Goal: Answer question/provide support: Share knowledge or assist other users

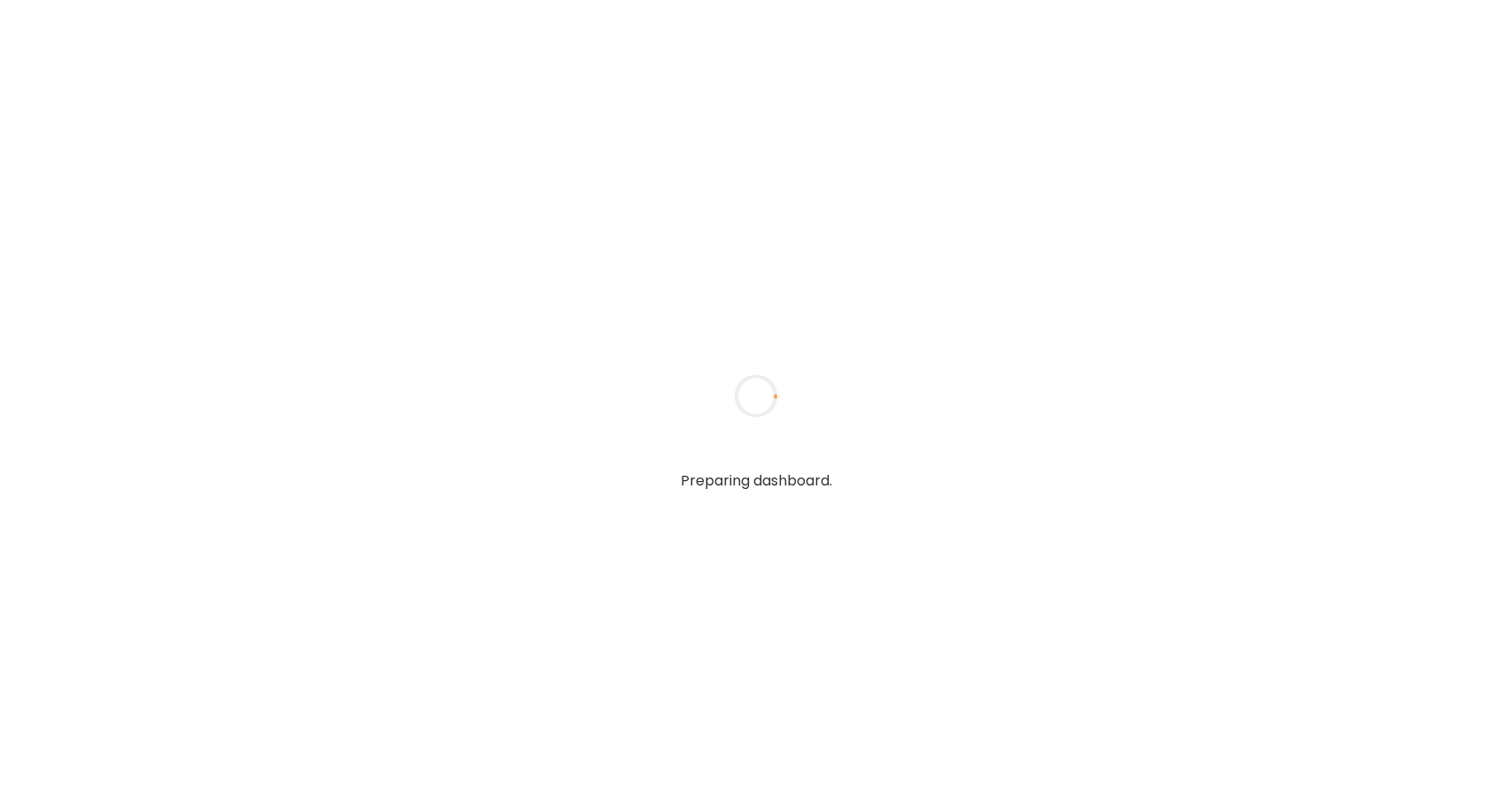
type textarea "**********"
type input "*****"
type input "**********"
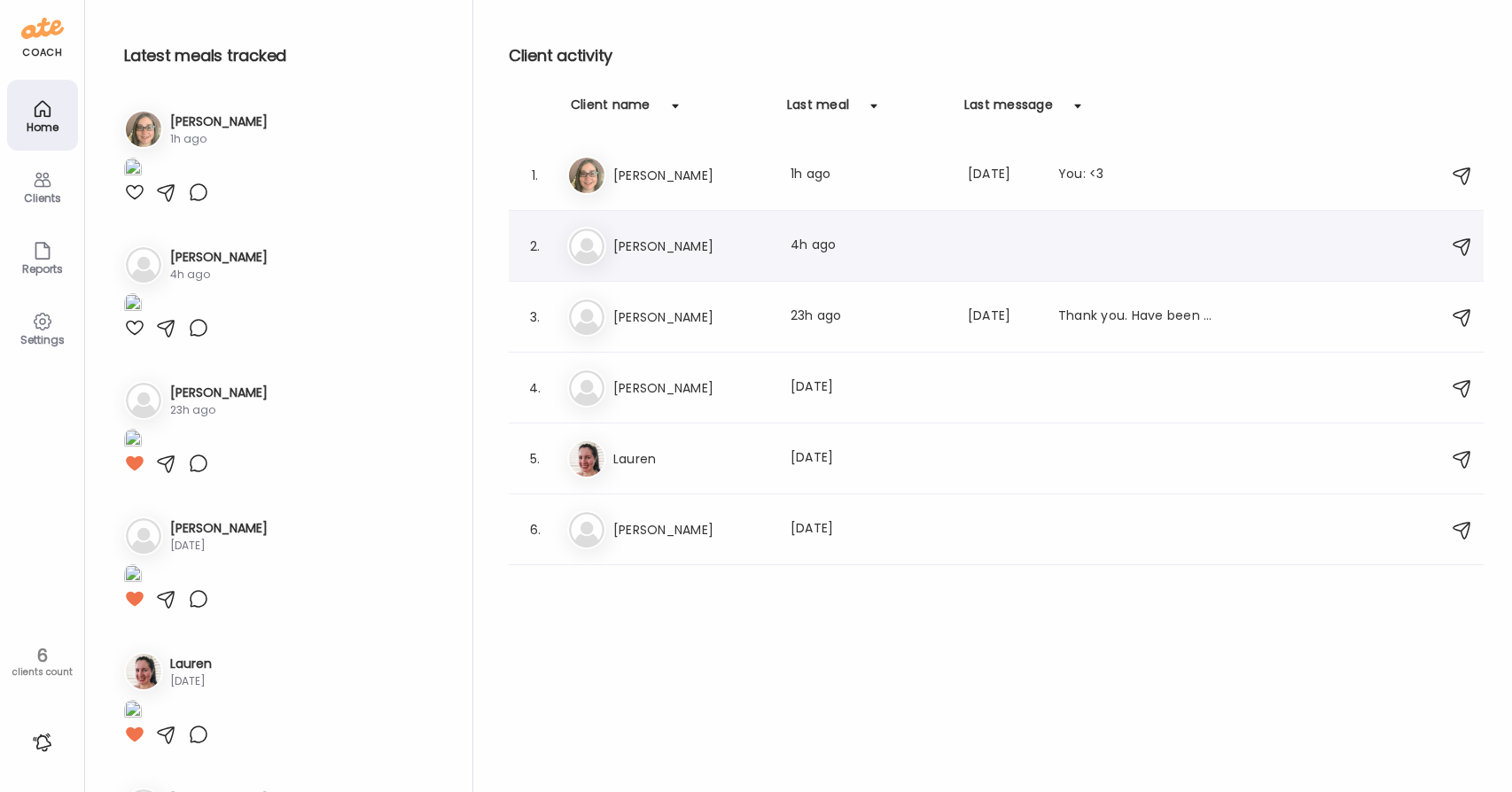
click at [632, 277] on div "2. Pa [PERSON_NAME] meal: 4h ago" at bounding box center [995, 246] width 975 height 71
click at [644, 273] on div "2. Pa [PERSON_NAME] meal: 4h ago" at bounding box center [995, 246] width 975 height 71
click at [692, 247] on h3 "[PERSON_NAME]" at bounding box center [692, 246] width 156 height 22
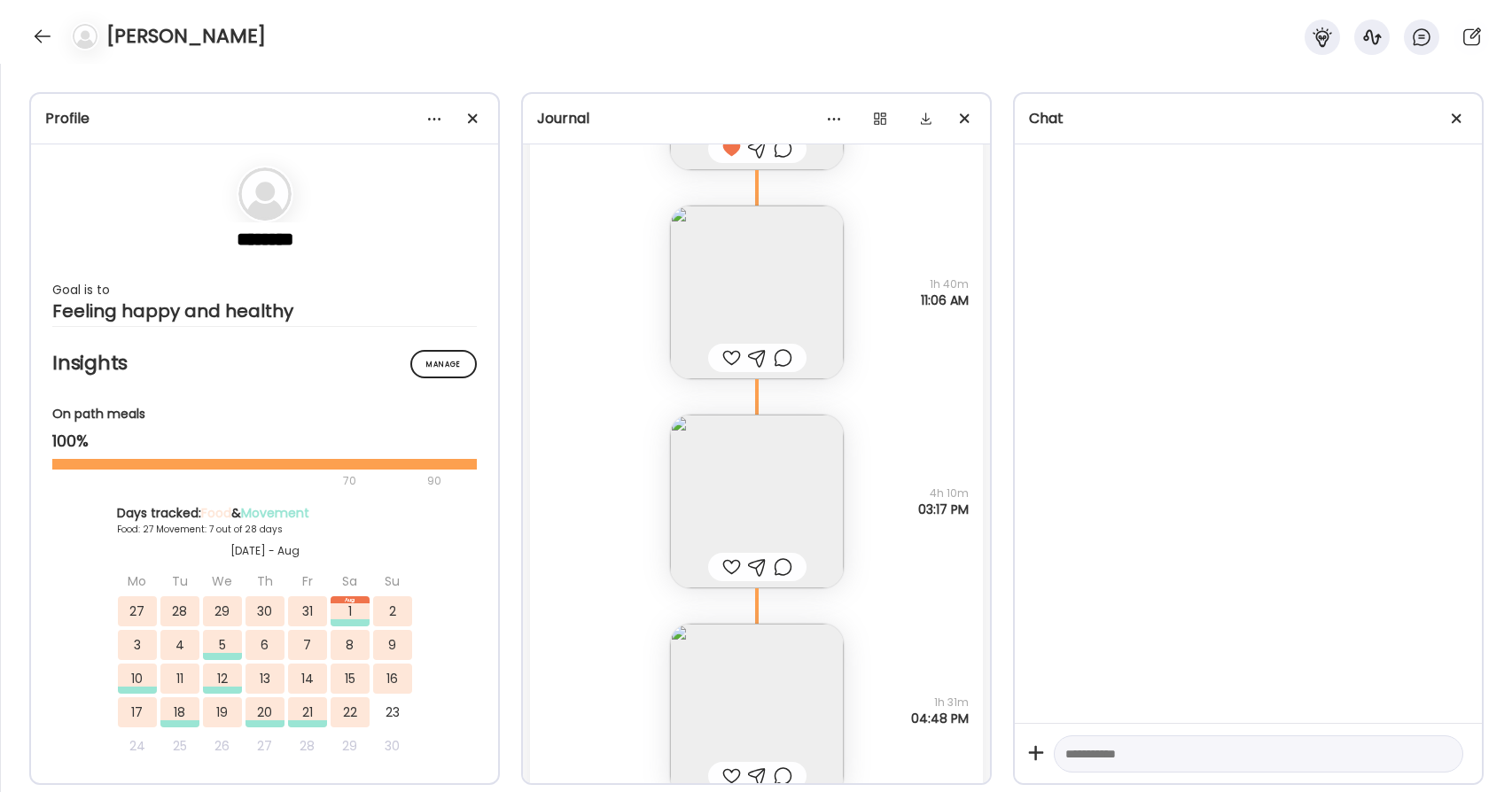
scroll to position [55297, 0]
click at [773, 256] on img at bounding box center [756, 295] width 173 height 173
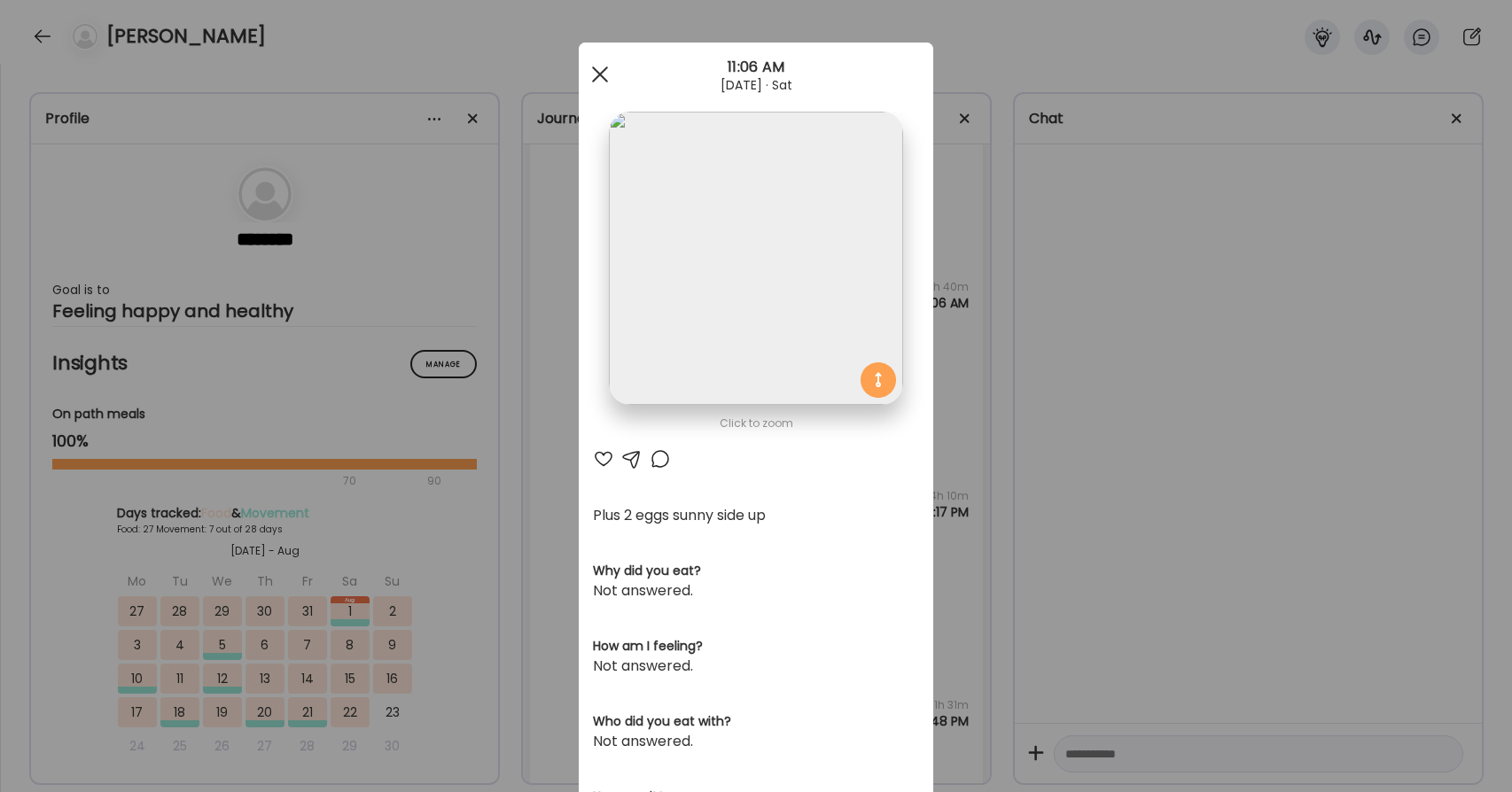
click at [599, 66] on div at bounding box center [599, 74] width 35 height 35
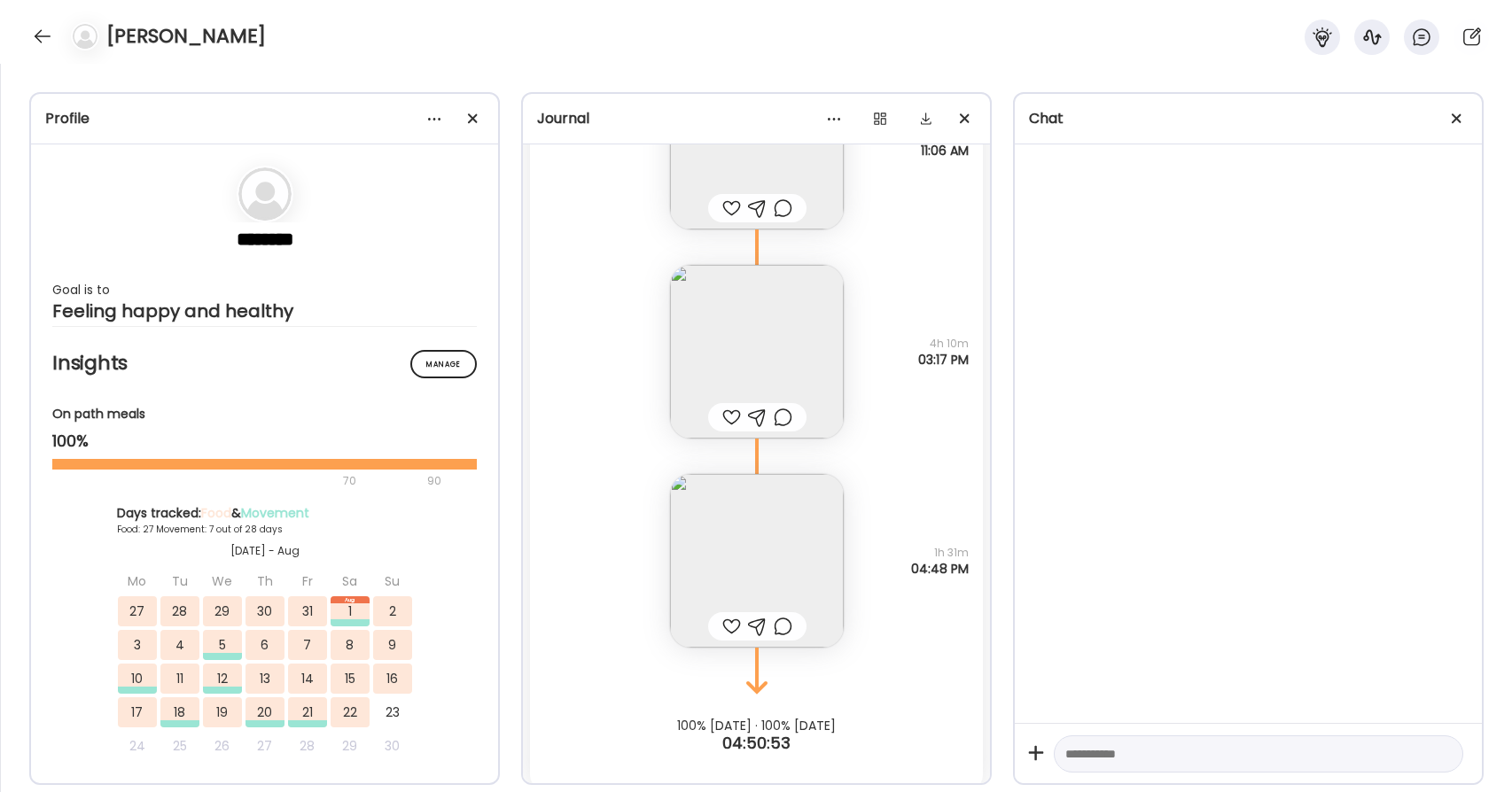
scroll to position [55463, 0]
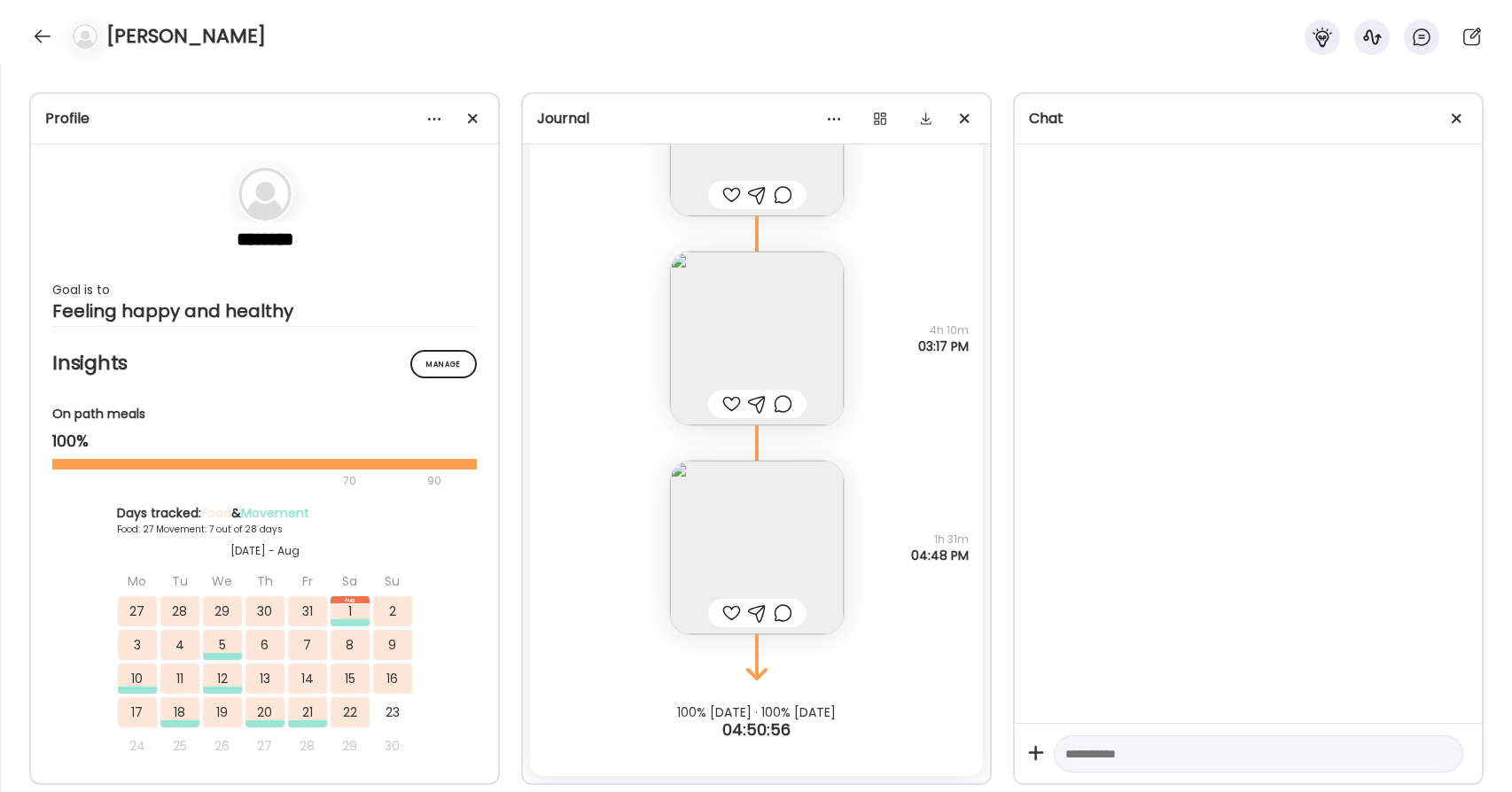
click at [730, 406] on div at bounding box center [731, 404] width 19 height 22
click at [734, 614] on div at bounding box center [731, 613] width 19 height 22
click at [735, 189] on div at bounding box center [731, 195] width 19 height 22
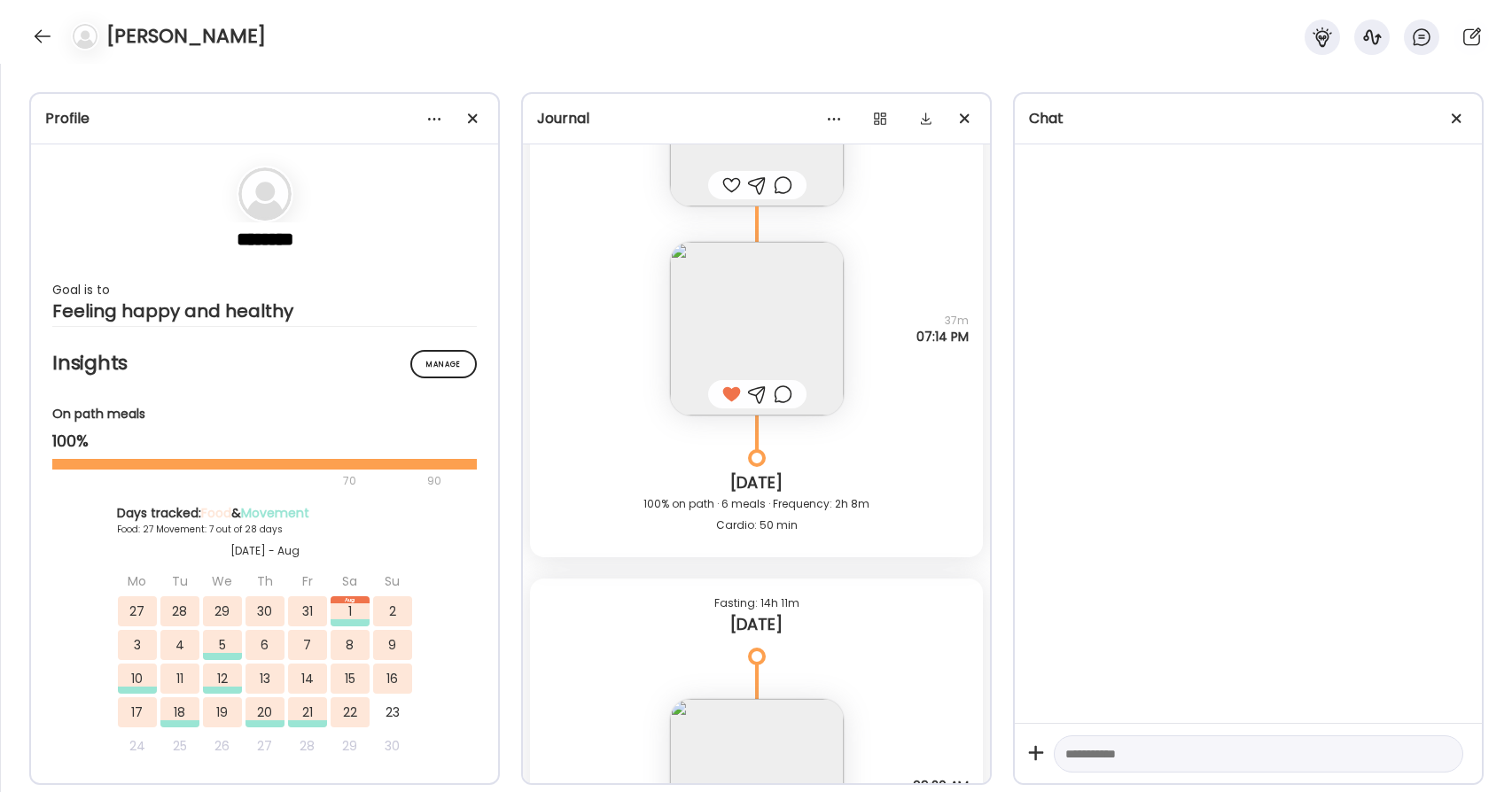
scroll to position [54579, 0]
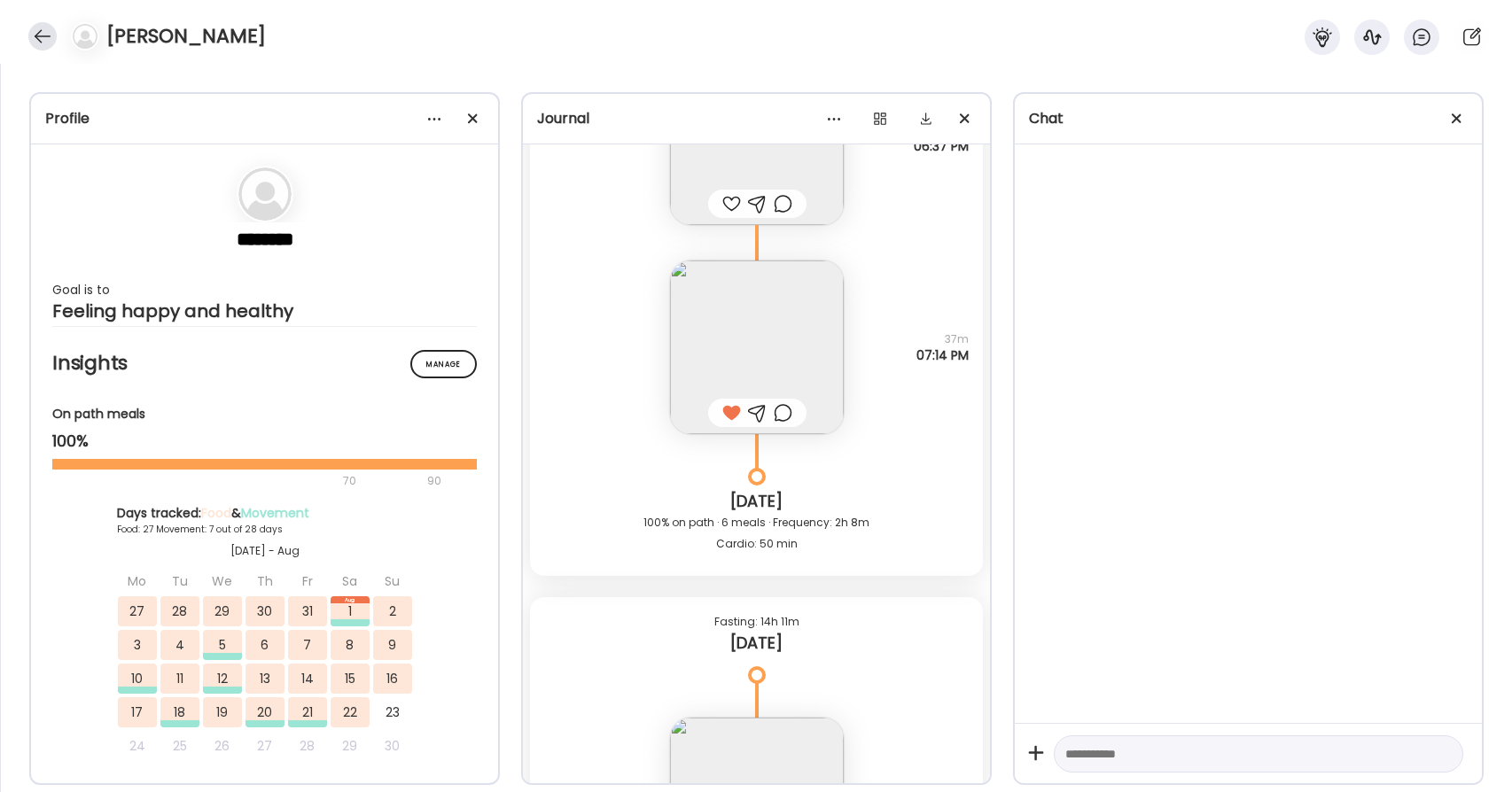
click at [54, 36] on div at bounding box center [43, 37] width 29 height 29
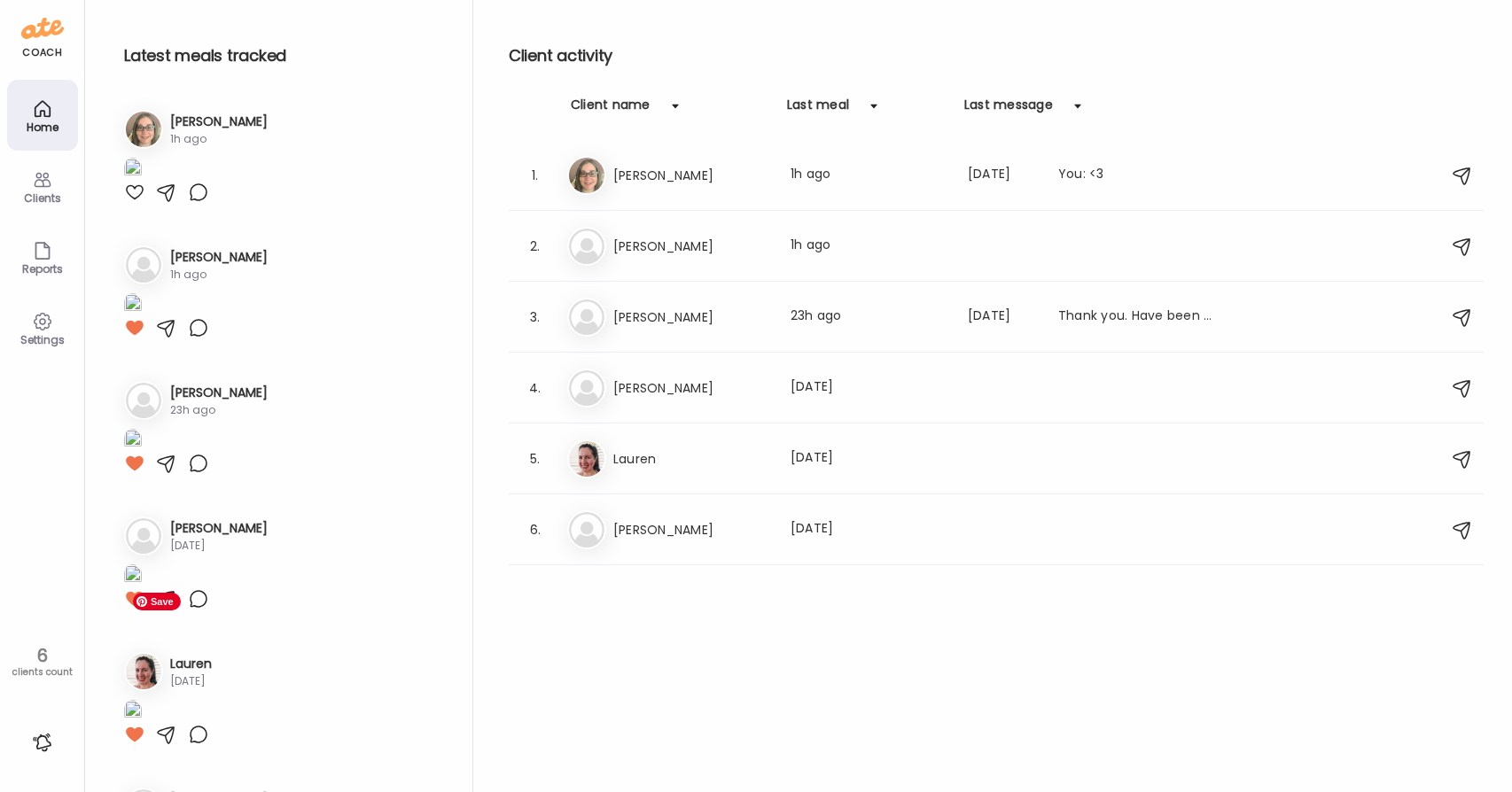
click at [142, 317] on img at bounding box center [133, 305] width 18 height 24
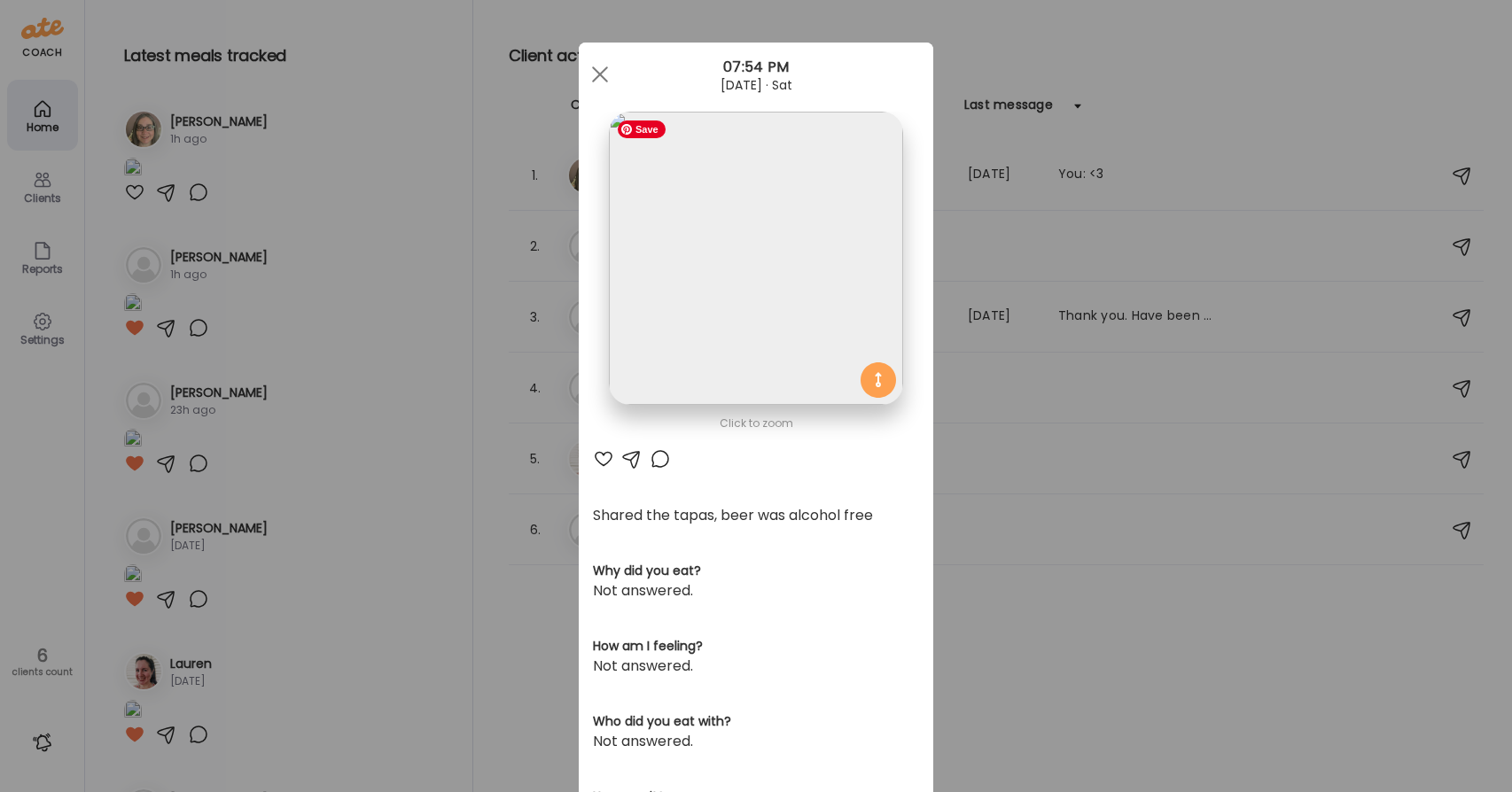
click at [744, 263] on img at bounding box center [756, 258] width 294 height 294
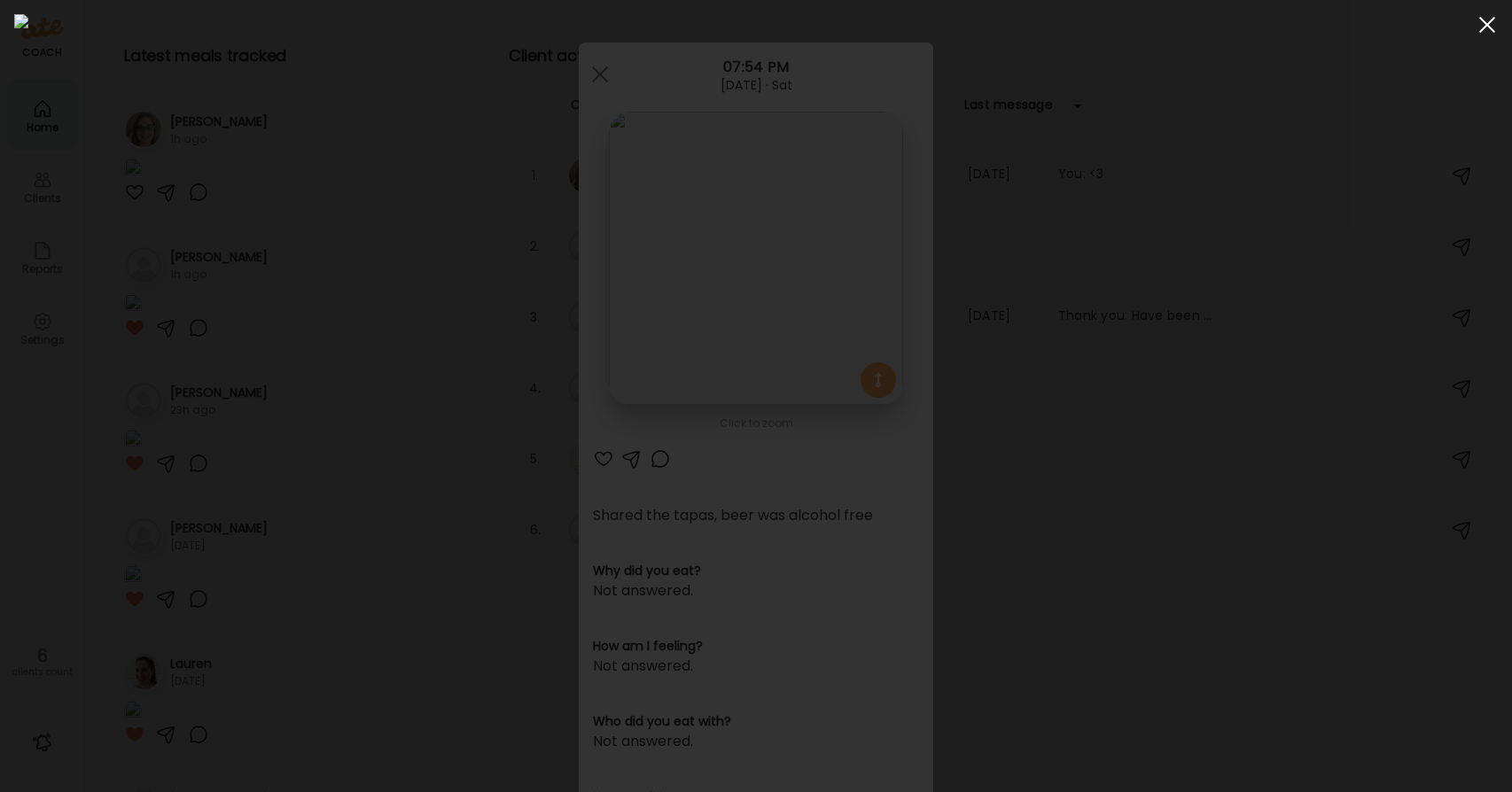
click at [1487, 23] on span at bounding box center [1487, 25] width 16 height 16
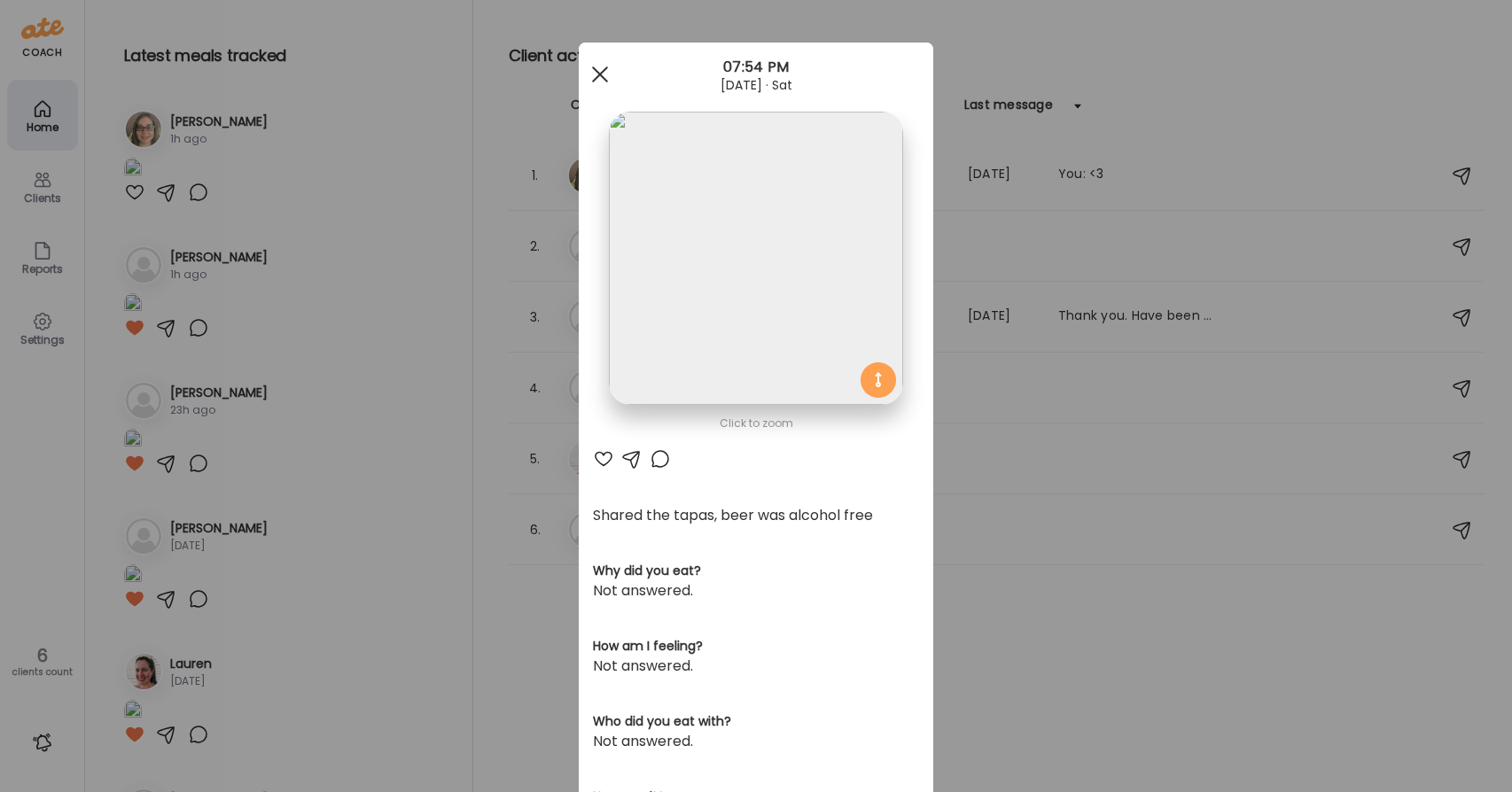
click at [597, 73] on span at bounding box center [600, 75] width 16 height 16
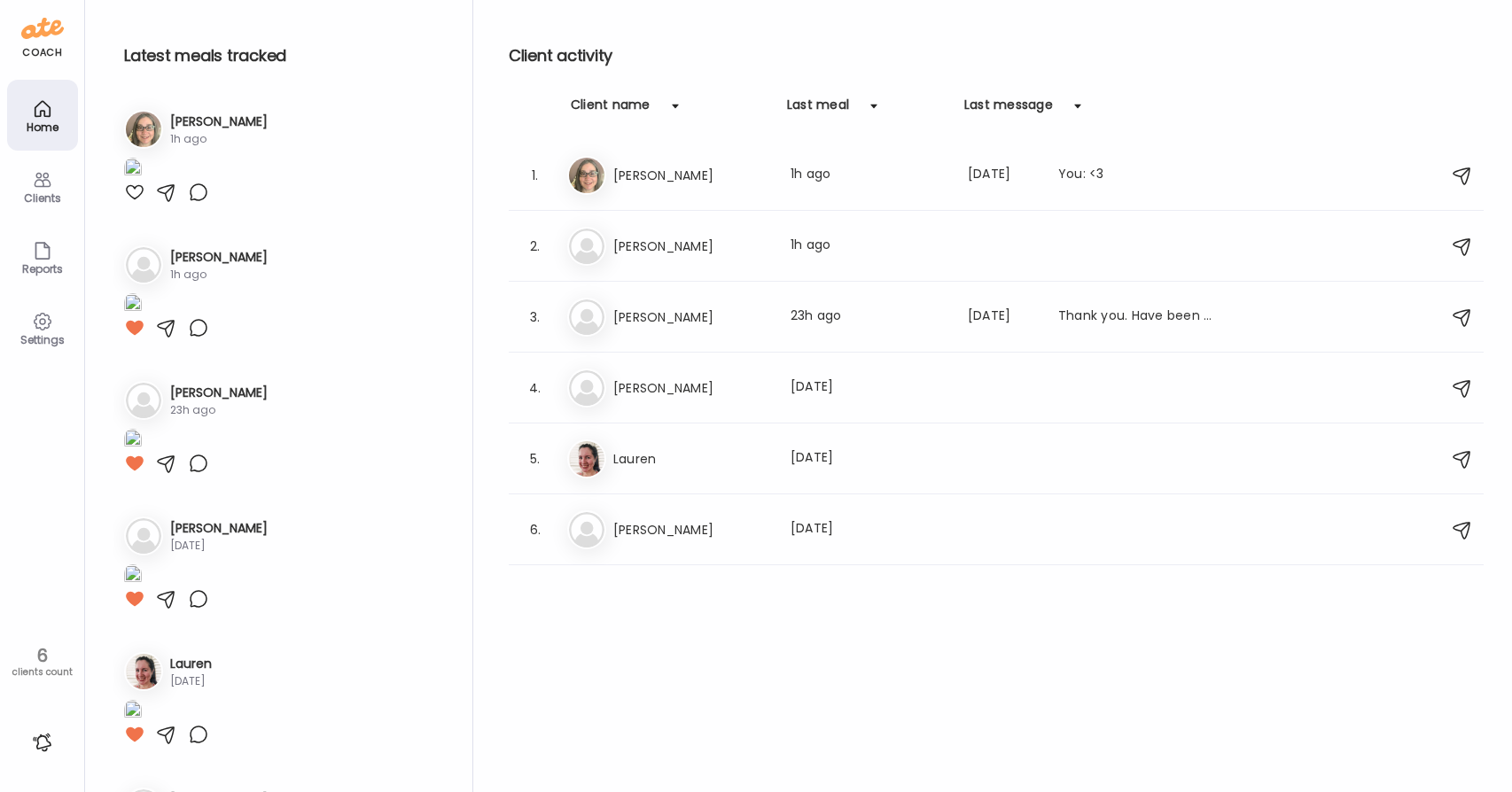
click at [212, 267] on h3 "[PERSON_NAME]" at bounding box center [218, 257] width 98 height 19
click at [687, 239] on h3 "[PERSON_NAME]" at bounding box center [692, 246] width 156 height 22
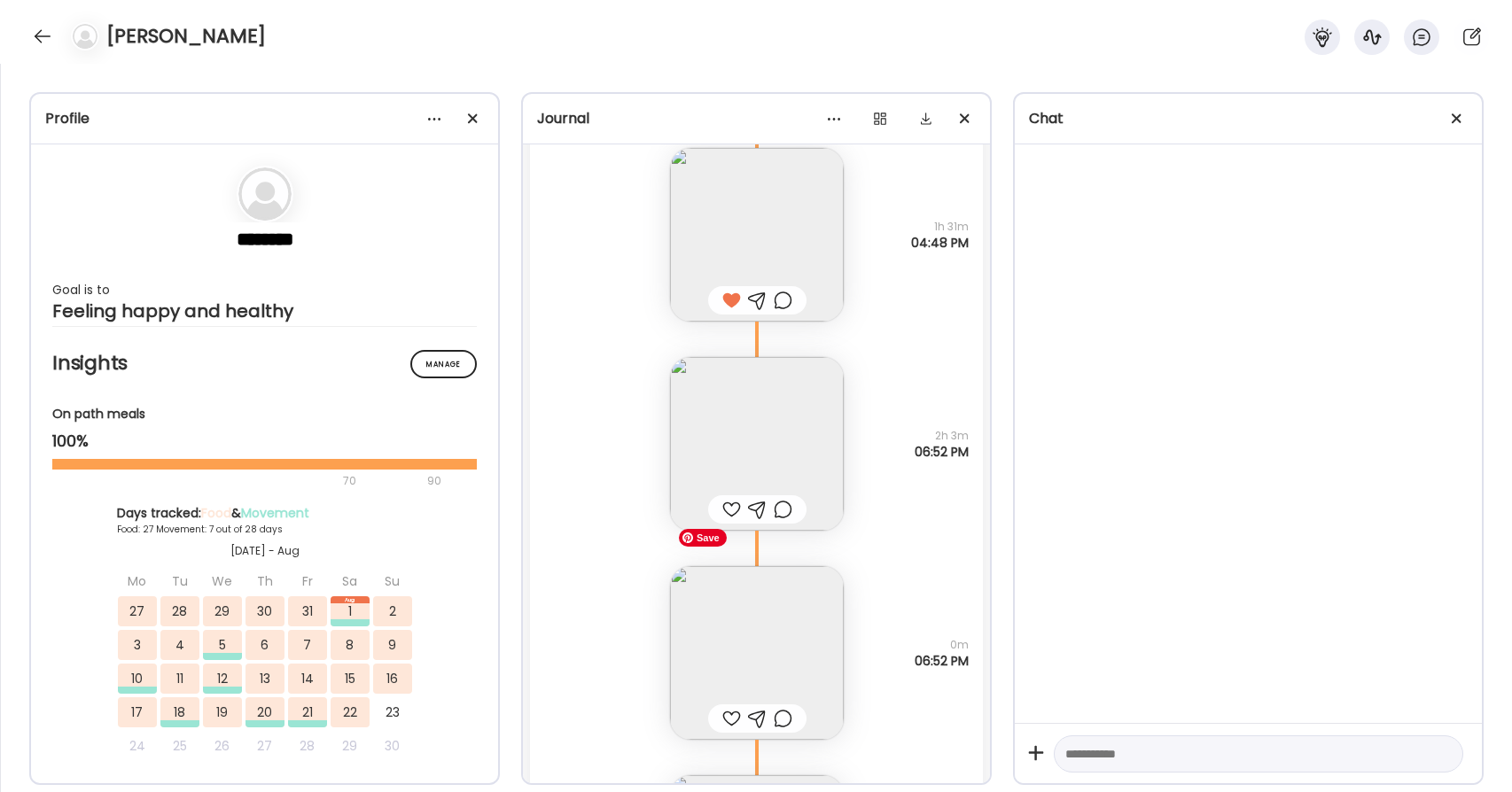
scroll to position [55769, 0]
click at [844, 485] on div "Note not added Questions not answered 2h 3m 06:52 PM" at bounding box center [756, 433] width 453 height 209
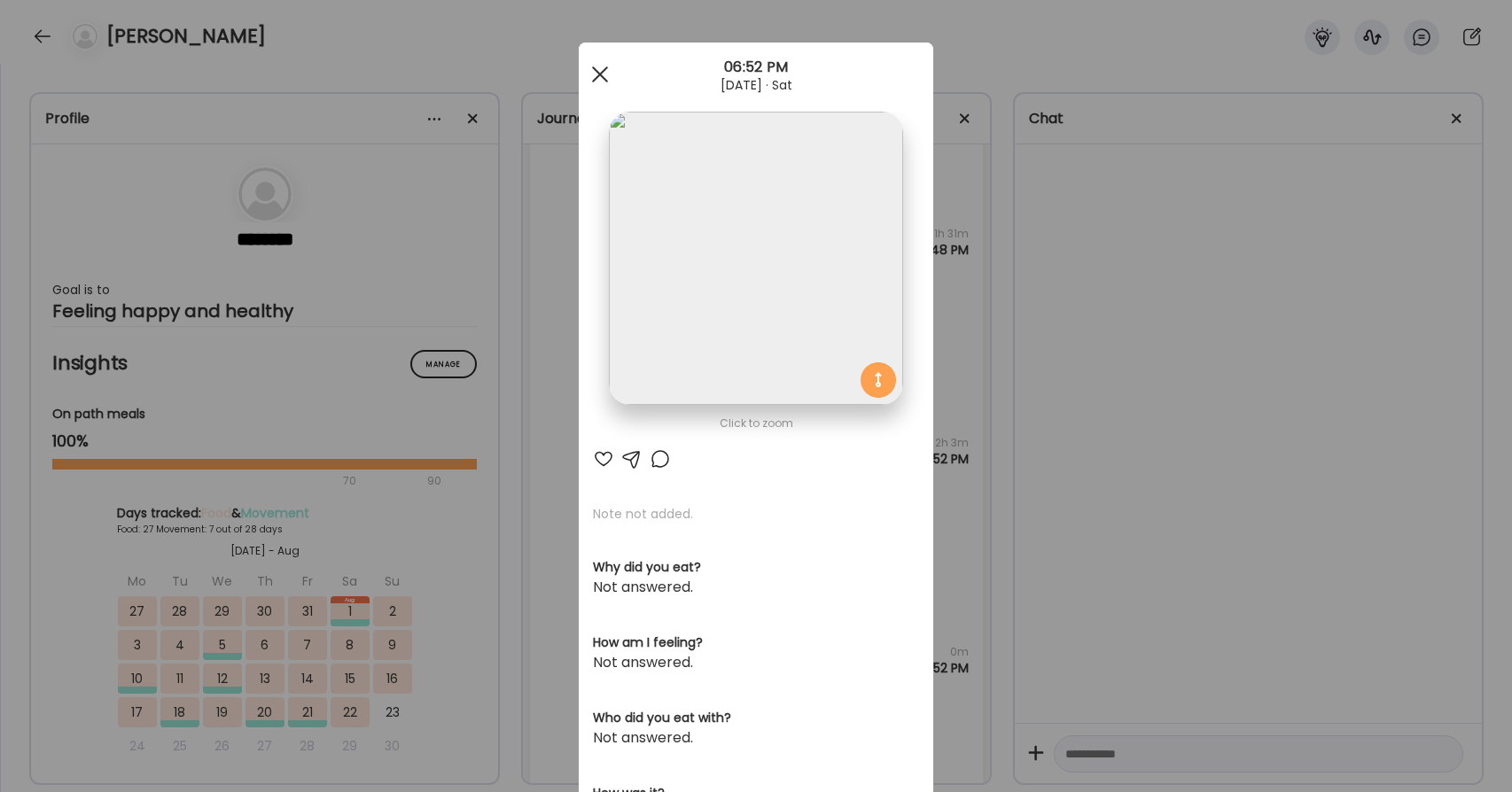
click at [602, 78] on div at bounding box center [599, 74] width 35 height 35
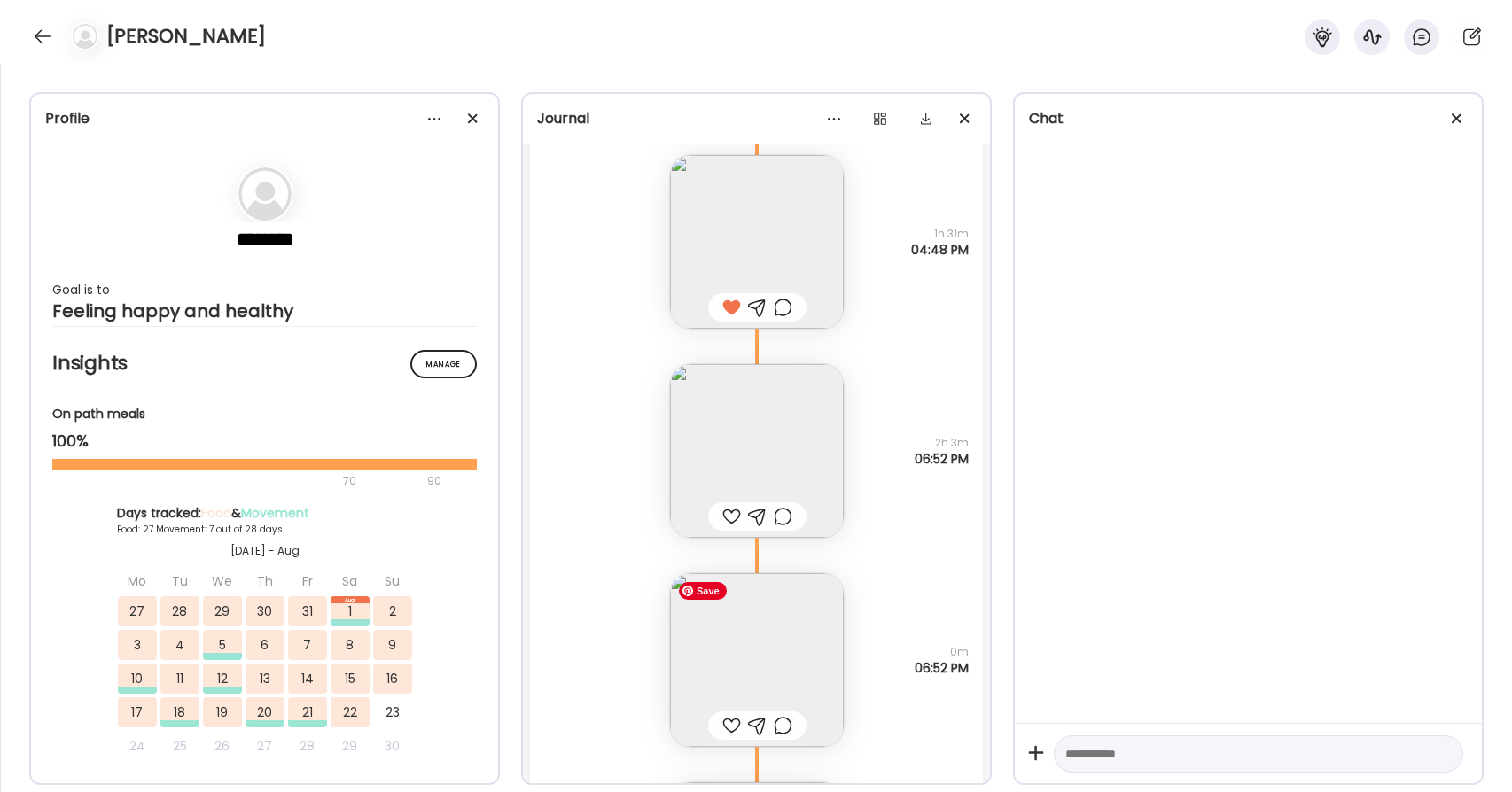
click at [763, 664] on img at bounding box center [756, 659] width 173 height 173
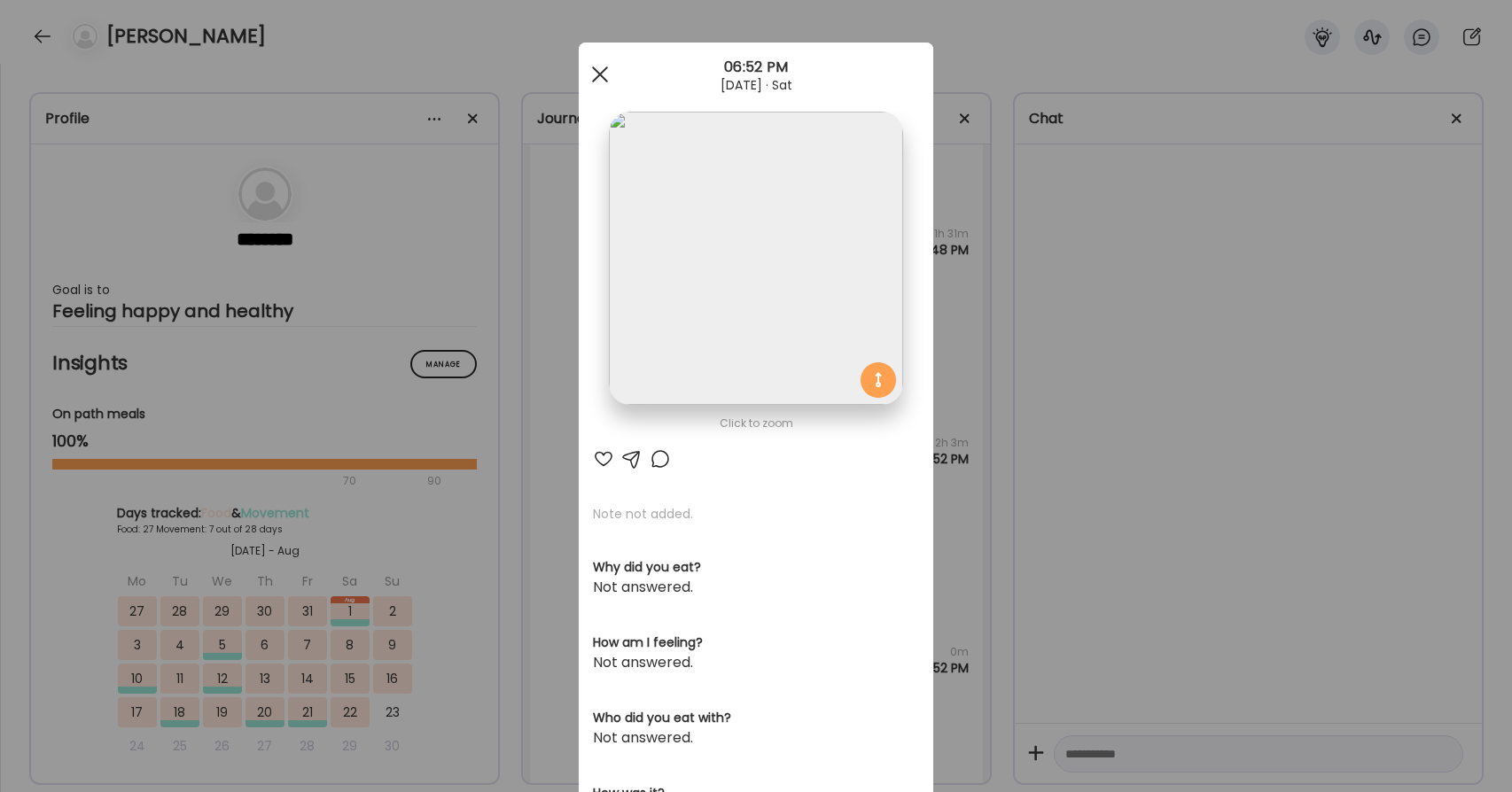
click at [602, 69] on div at bounding box center [599, 74] width 35 height 35
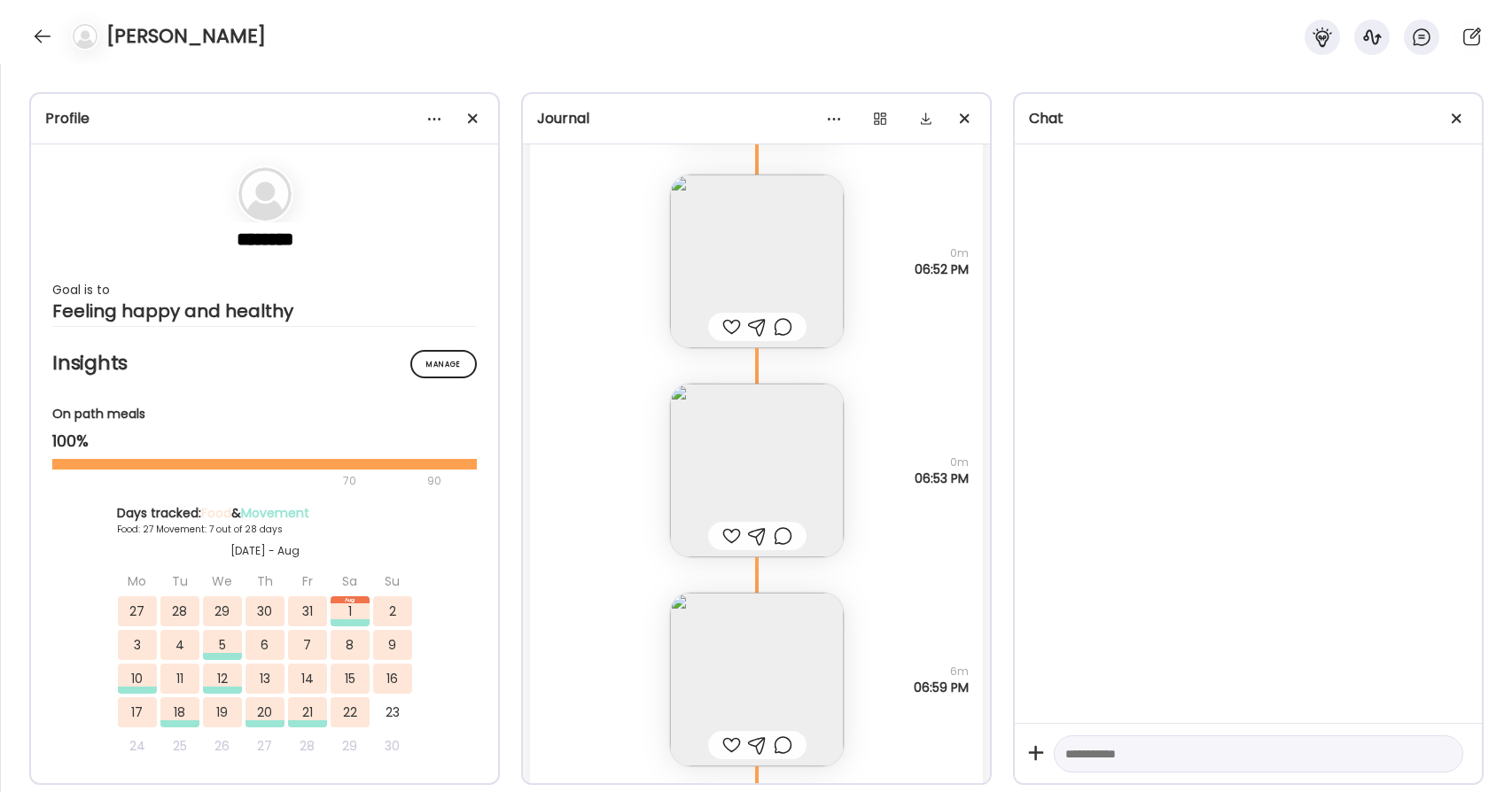
scroll to position [56218, 0]
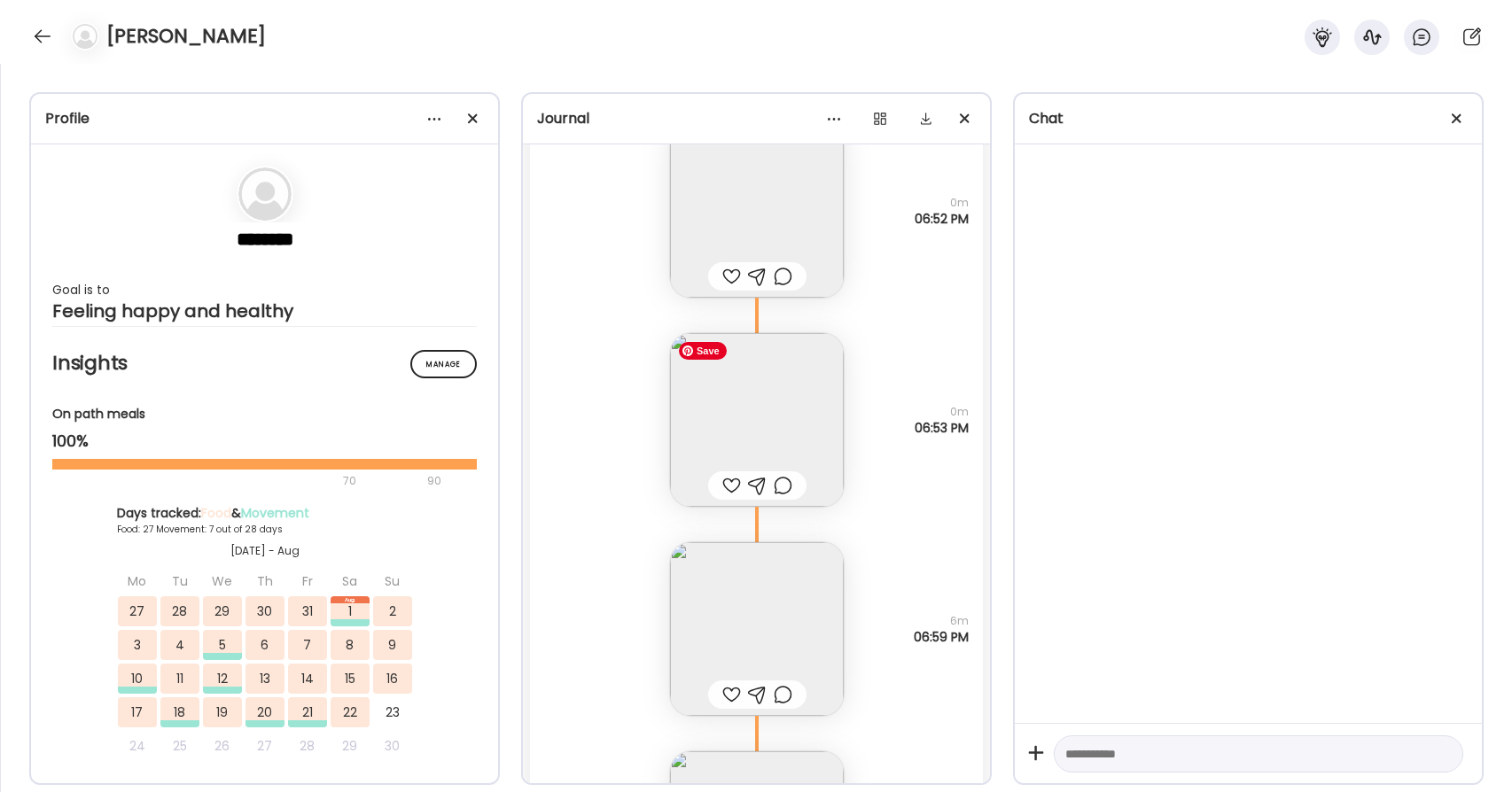
click at [800, 427] on img at bounding box center [756, 419] width 173 height 173
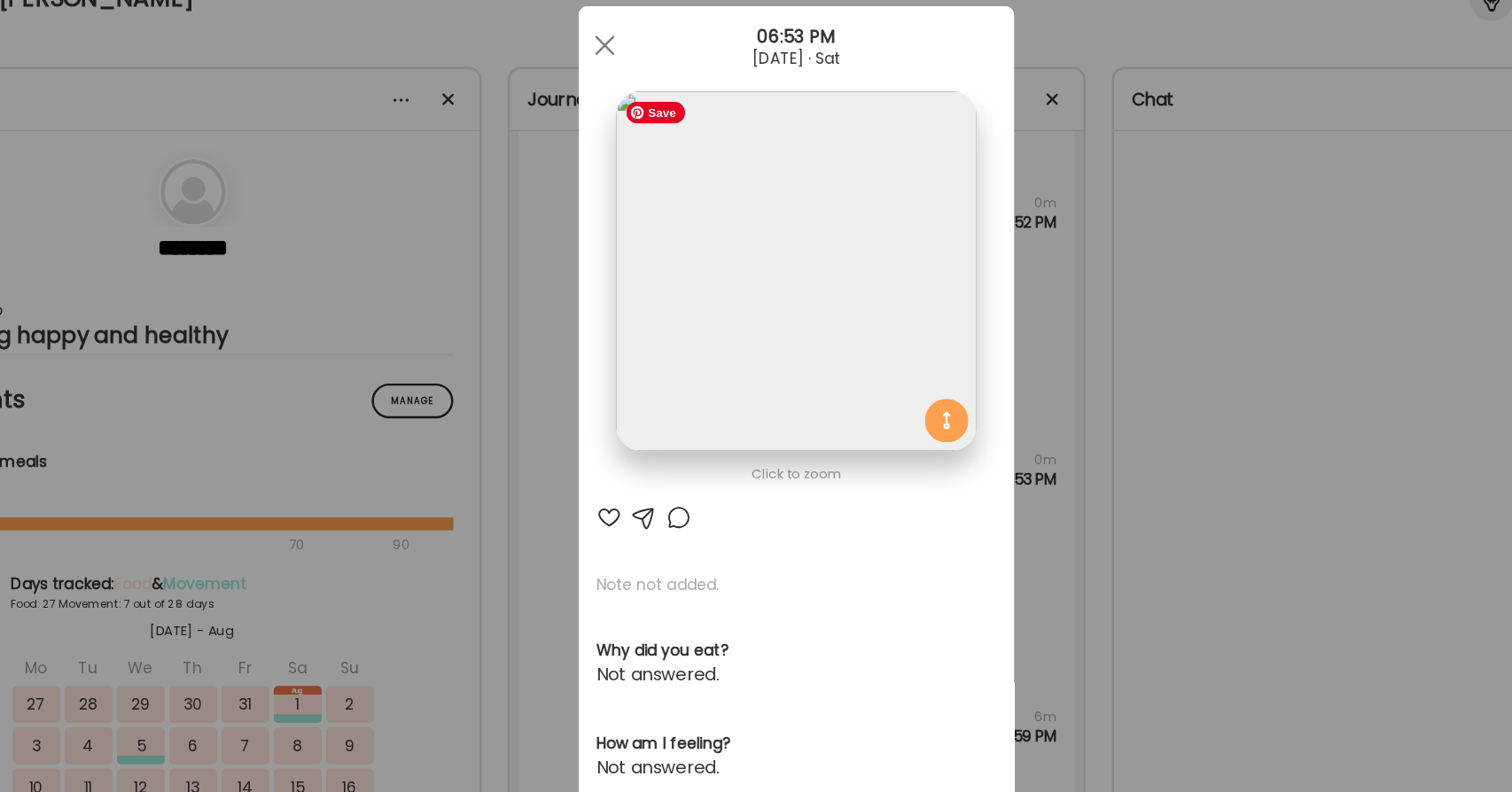
click at [1087, 497] on div "Ate Coach Dashboard Wahoo! It’s official Take a moment to set up your Coach Pro…" at bounding box center [756, 396] width 1512 height 792
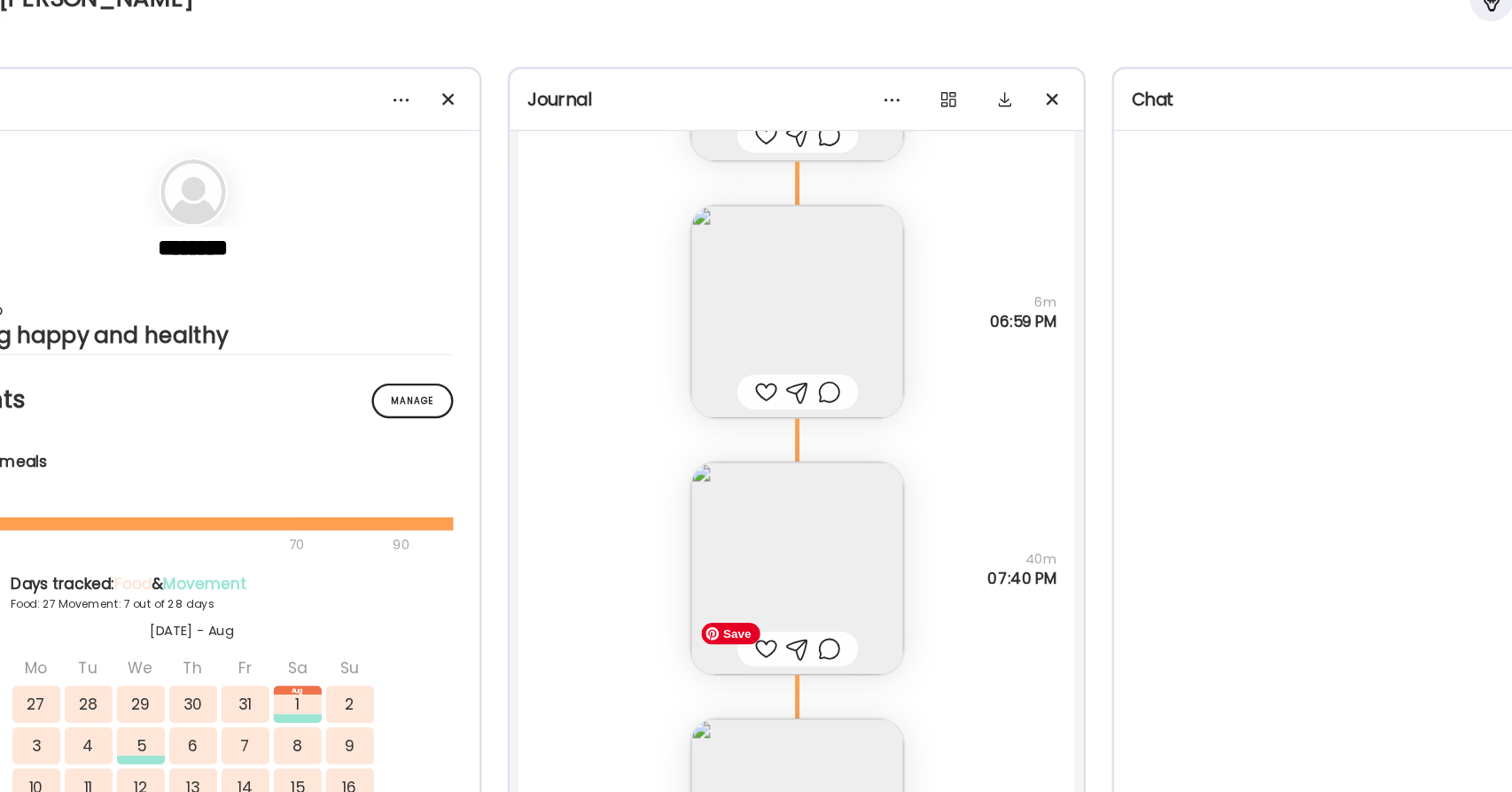
scroll to position [56631, 0]
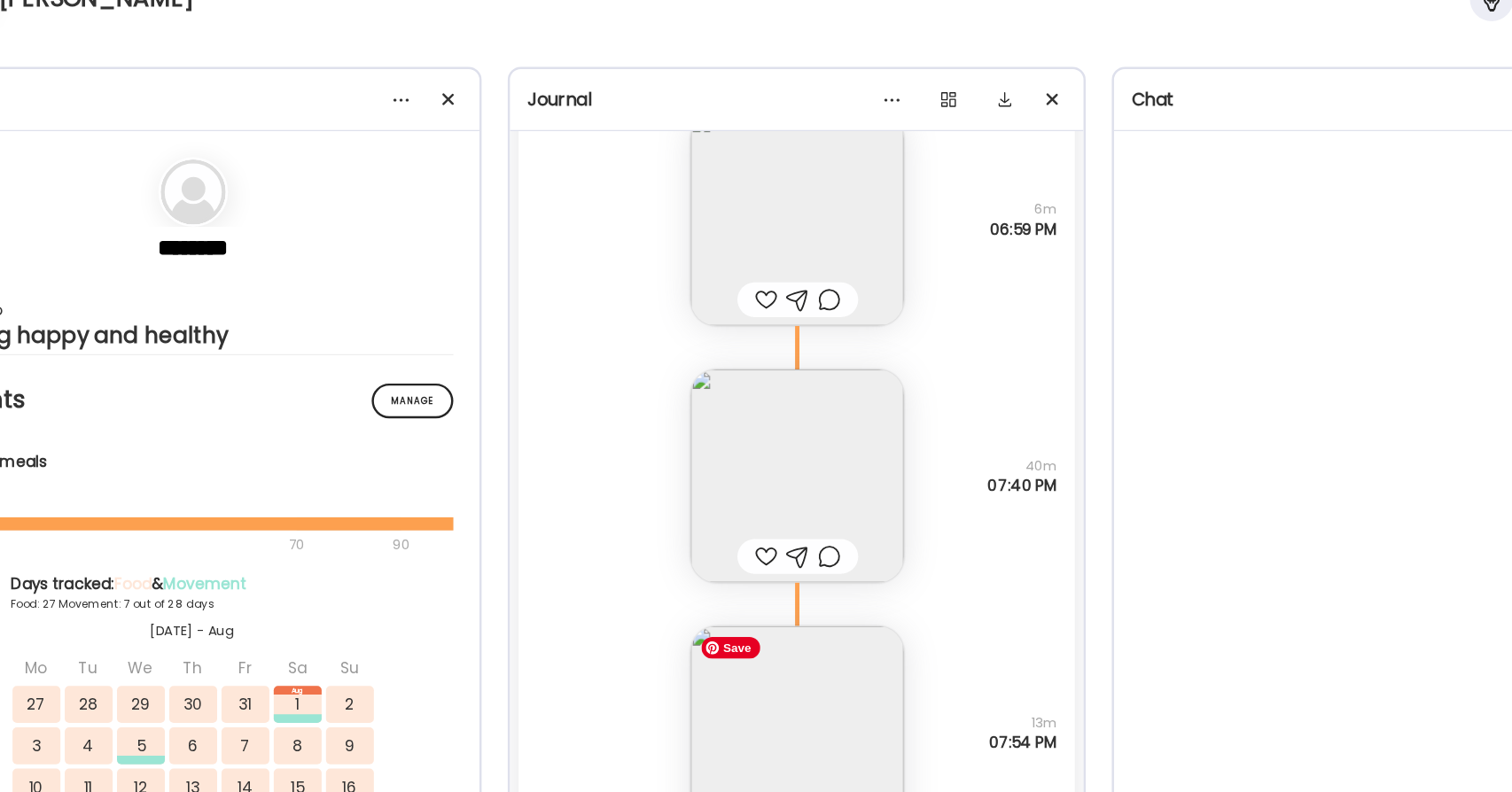
click at [780, 603] on img at bounding box center [756, 634] width 173 height 173
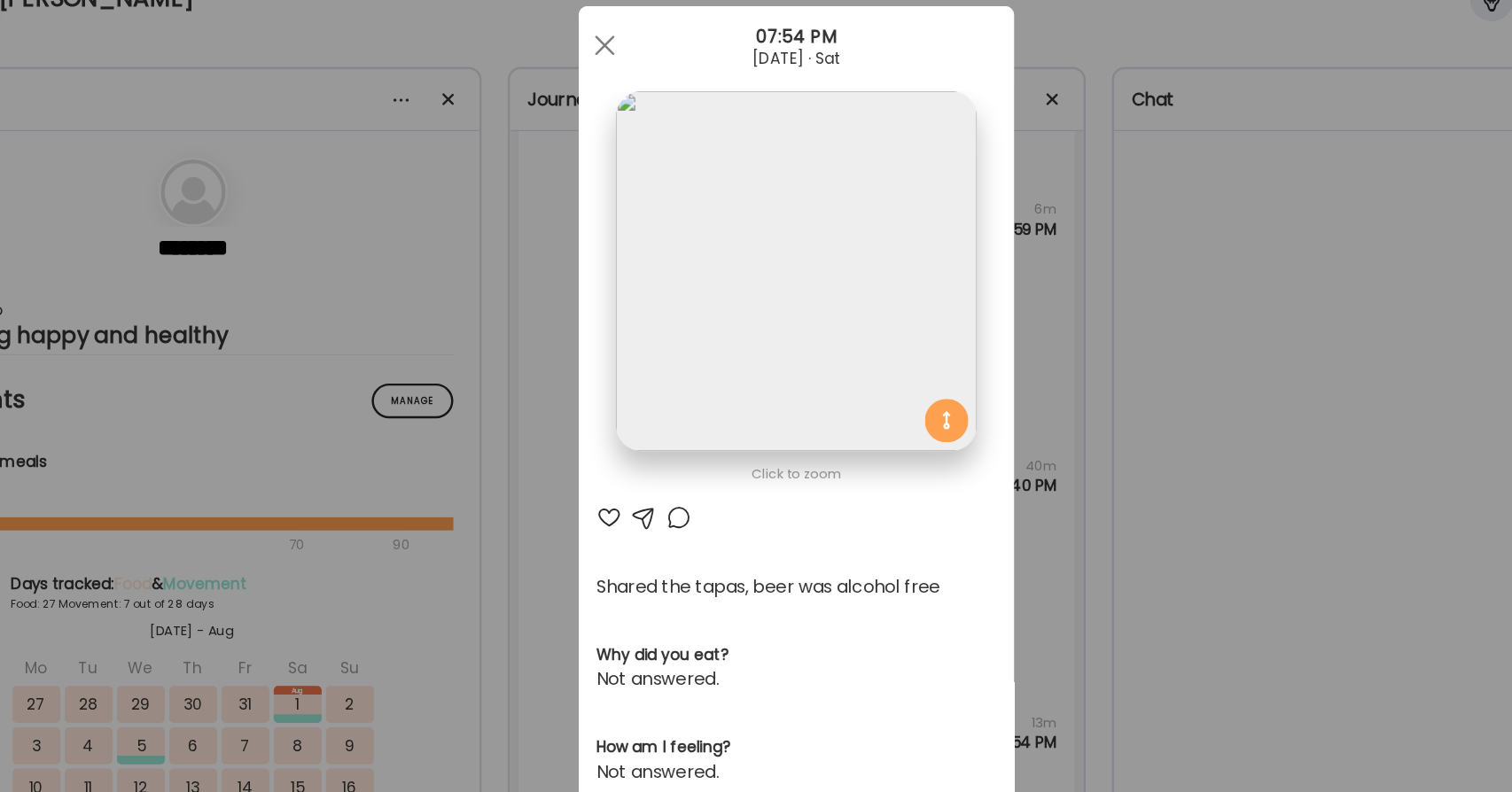
click at [660, 462] on div at bounding box center [660, 459] width 22 height 22
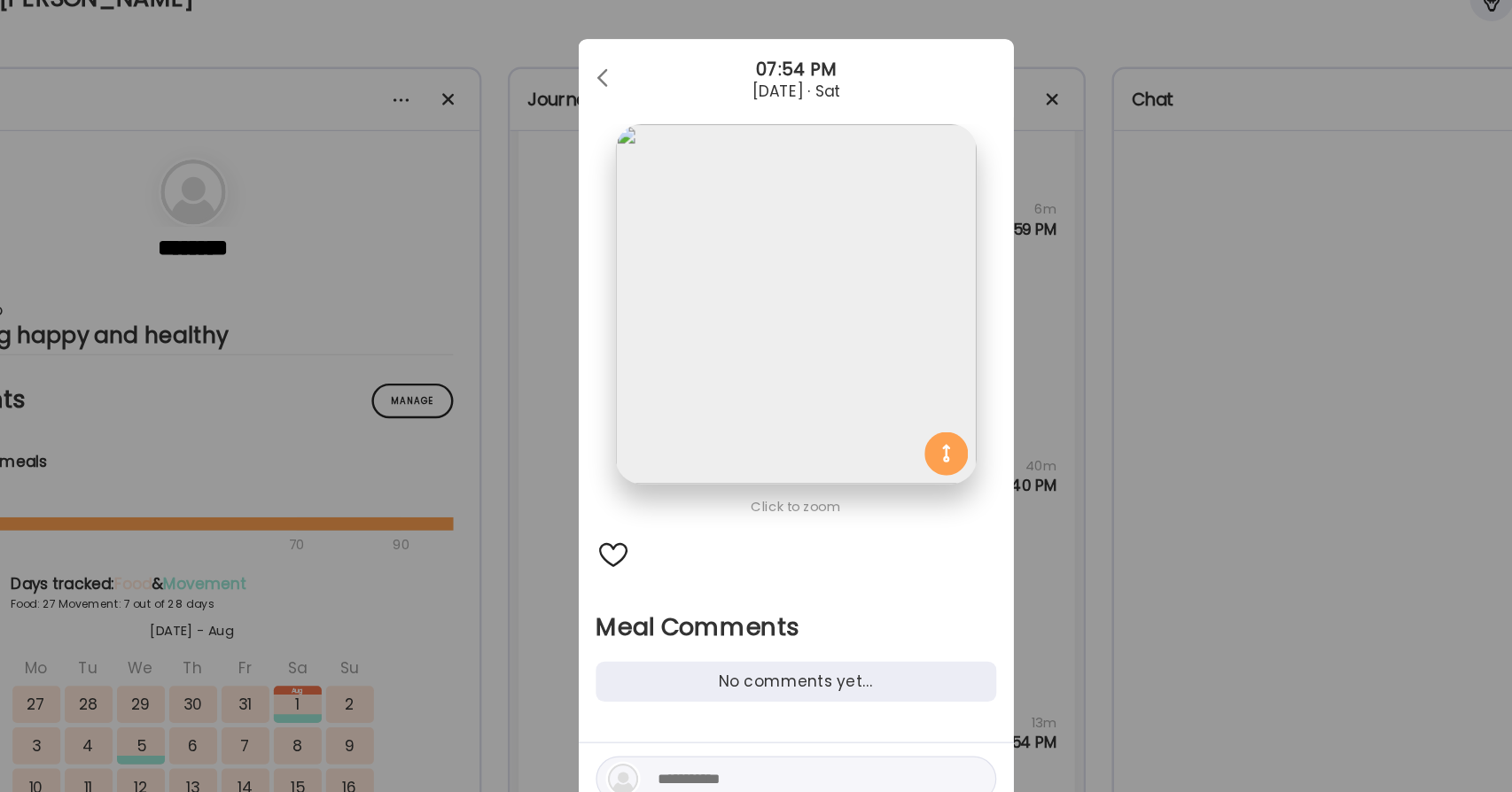
click at [683, 667] on textarea at bounding box center [763, 673] width 239 height 22
type textarea "**********"
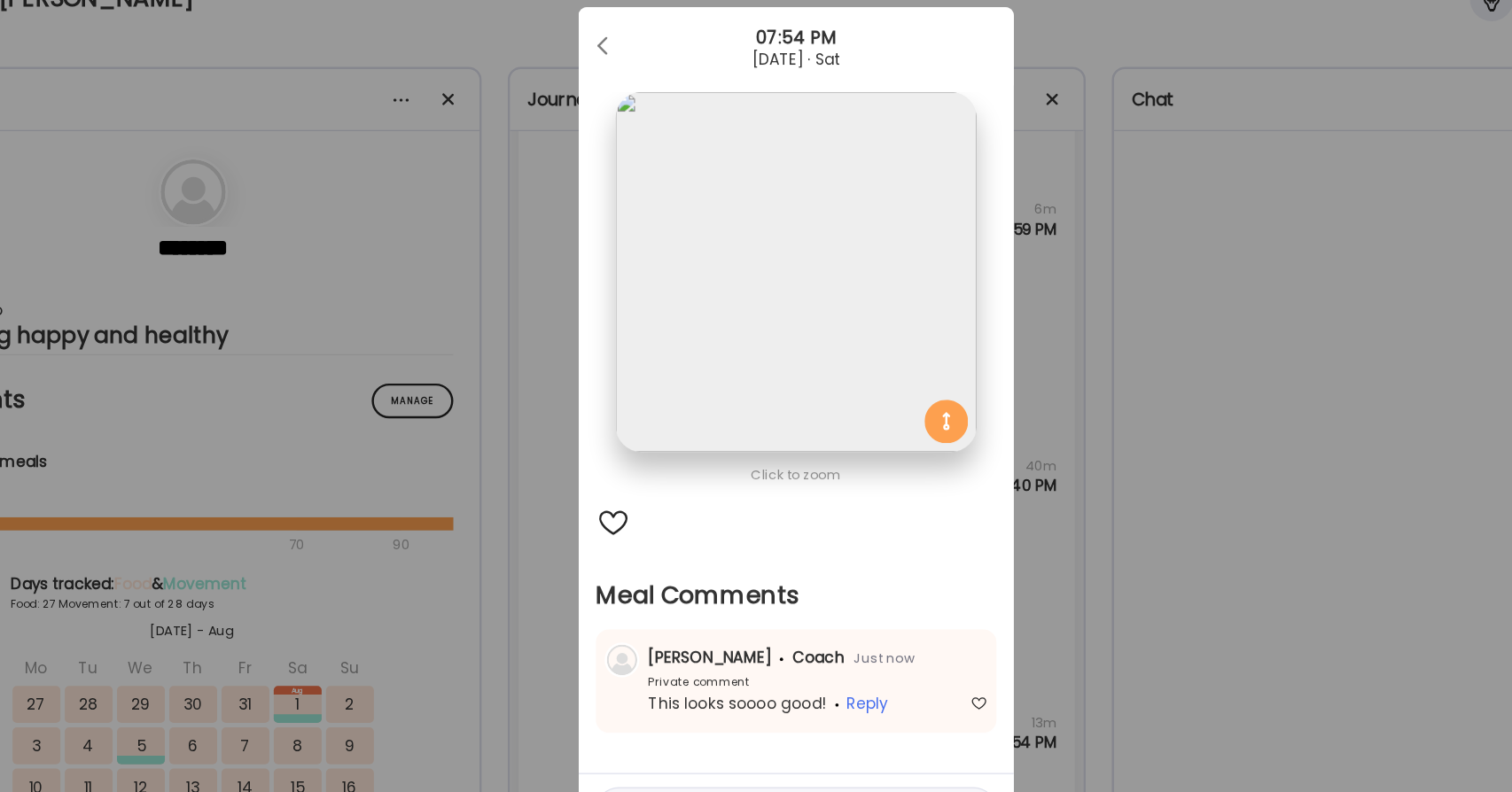
click at [609, 467] on div at bounding box center [607, 463] width 29 height 29
click at [596, 84] on div at bounding box center [599, 75] width 35 height 35
